Goal: Task Accomplishment & Management: Complete application form

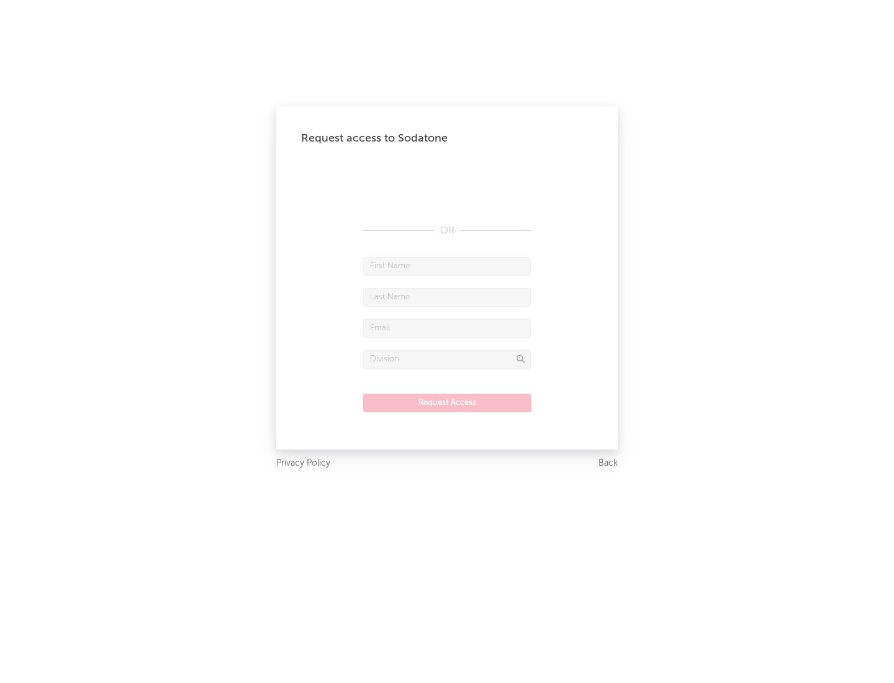
click at [447, 266] on input "text" at bounding box center [447, 266] width 168 height 19
type input "[PERSON_NAME]"
click at [447, 297] on input "text" at bounding box center [447, 297] width 168 height 19
type input "[PERSON_NAME]"
click at [447, 328] on input "text" at bounding box center [447, 328] width 168 height 19
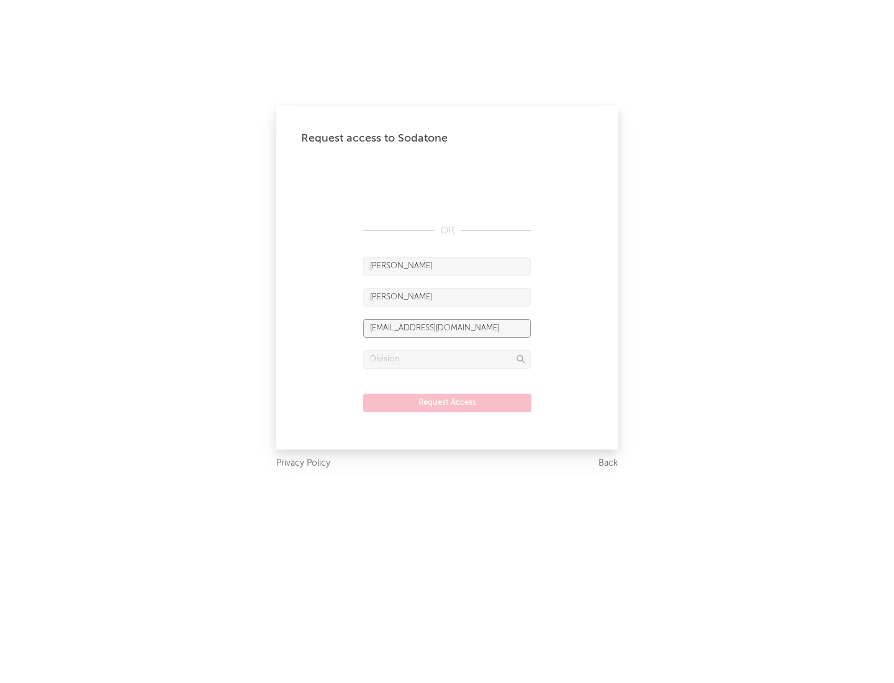
type input "[EMAIL_ADDRESS][DOMAIN_NAME]"
click at [447, 359] on input "text" at bounding box center [447, 359] width 168 height 19
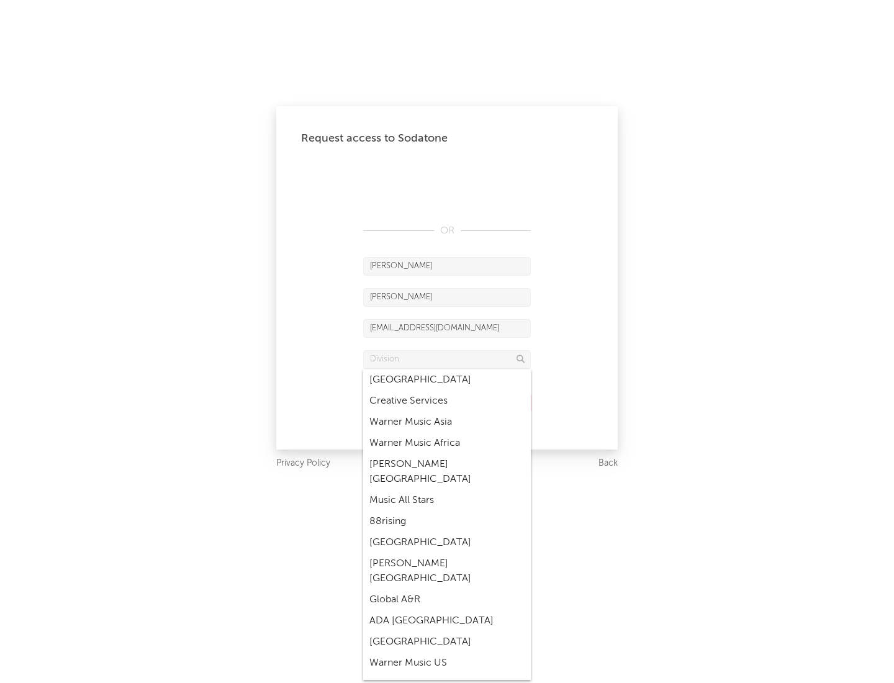
click at [447, 490] on div "Music All Stars" at bounding box center [447, 500] width 168 height 21
type input "Music All Stars"
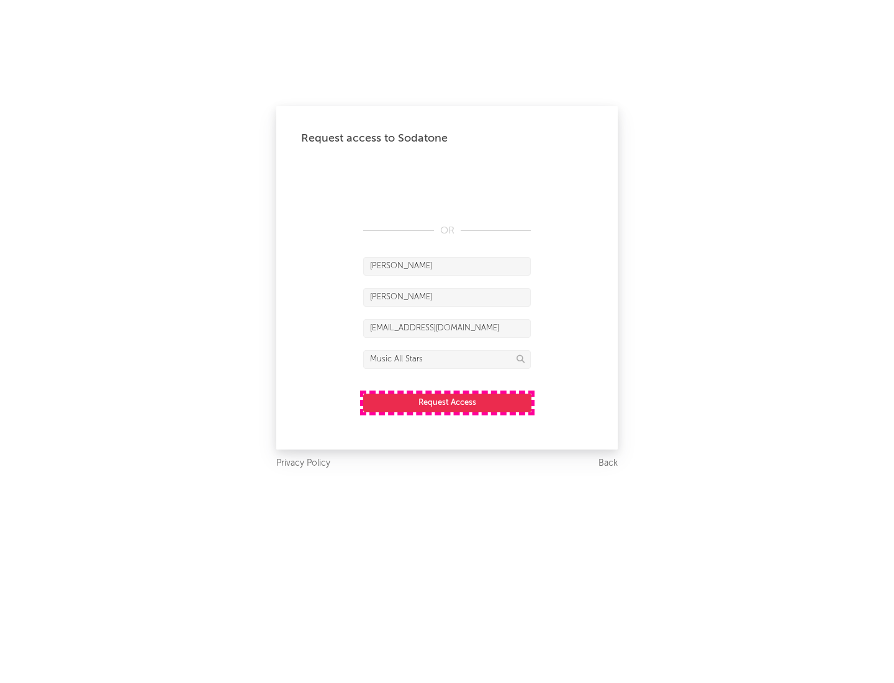
click at [447, 402] on button "Request Access" at bounding box center [447, 402] width 168 height 19
